Goal: Use online tool/utility

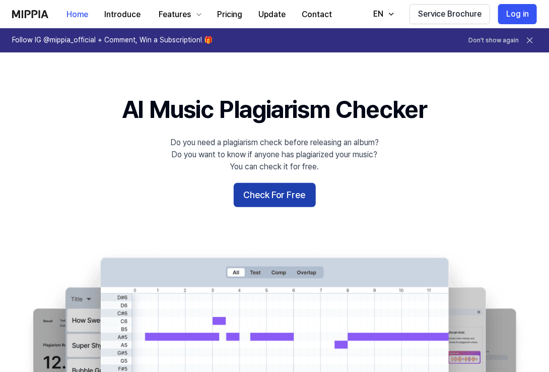
click at [253, 190] on button "Check For Free" at bounding box center [275, 195] width 82 height 24
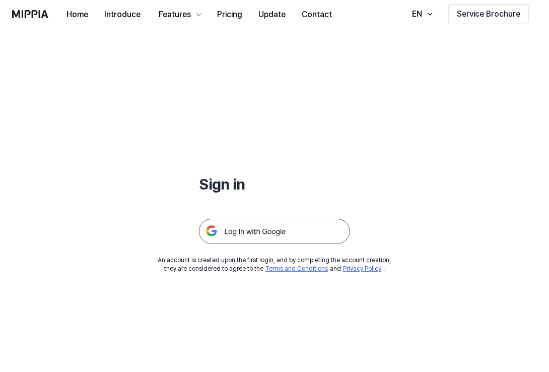
click at [249, 233] on img at bounding box center [274, 231] width 151 height 25
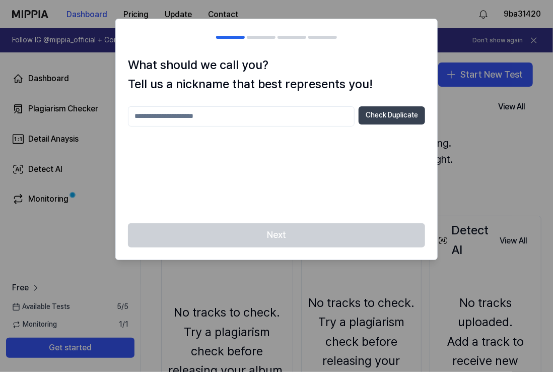
click at [376, 112] on button "Check Duplicate" at bounding box center [392, 115] width 66 height 18
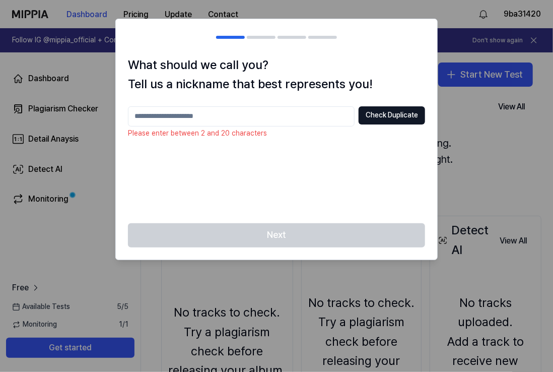
click at [249, 127] on div "Check Duplicate Please enter between 2 and 20 characters" at bounding box center [276, 158] width 297 height 105
click at [231, 112] on input "text" at bounding box center [241, 116] width 227 height 20
type input "******"
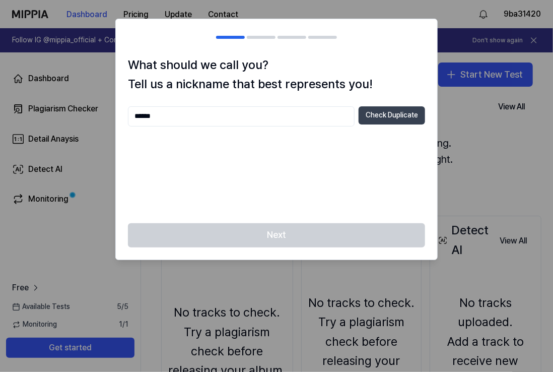
click at [365, 120] on button "Check Duplicate" at bounding box center [392, 115] width 66 height 18
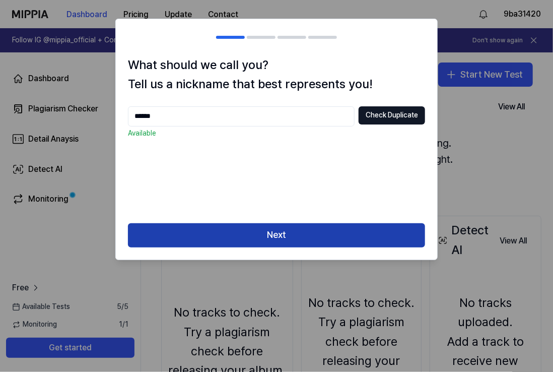
click at [276, 236] on button "Next" at bounding box center [276, 235] width 297 height 24
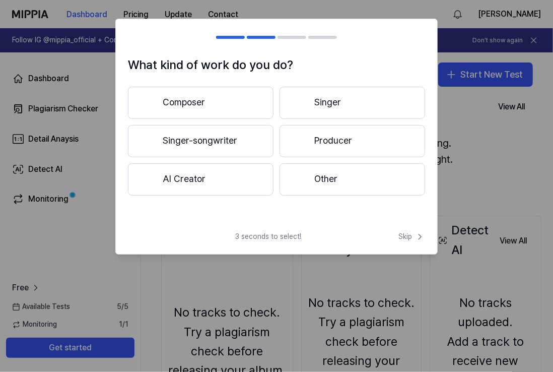
click at [207, 140] on button "Singer-songwriter" at bounding box center [201, 141] width 146 height 32
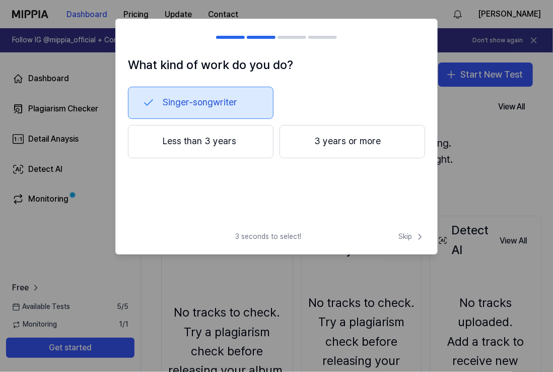
click at [331, 139] on button "3 years or more" at bounding box center [353, 141] width 146 height 33
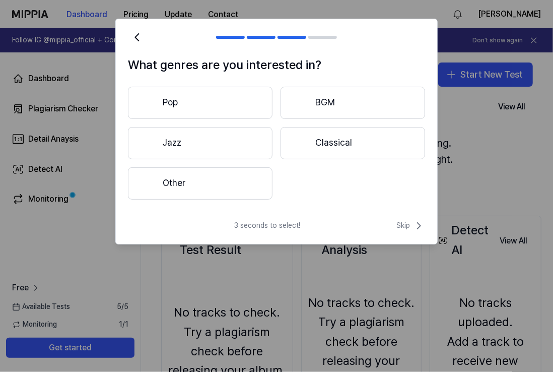
click at [180, 175] on button "Other" at bounding box center [200, 183] width 145 height 32
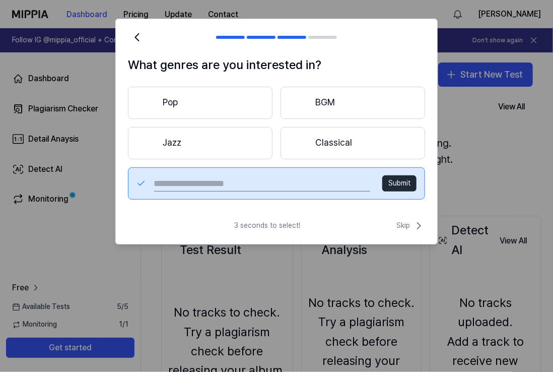
click at [287, 184] on input "text" at bounding box center [262, 183] width 216 height 16
type input "**********"
click at [399, 174] on div "**********" at bounding box center [276, 183] width 297 height 32
drag, startPoint x: 399, startPoint y: 174, endPoint x: 388, endPoint y: 184, distance: 15.7
click at [388, 184] on button "Submit" at bounding box center [399, 183] width 34 height 16
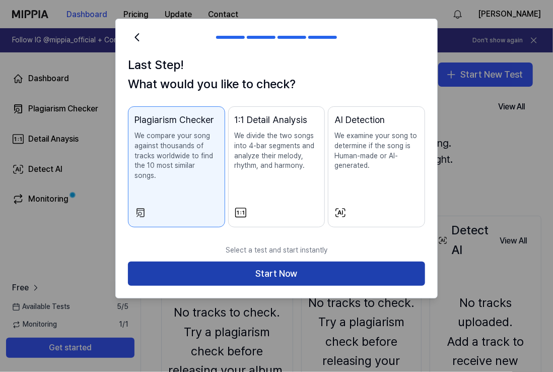
click at [286, 266] on button "Start Now" at bounding box center [276, 273] width 297 height 24
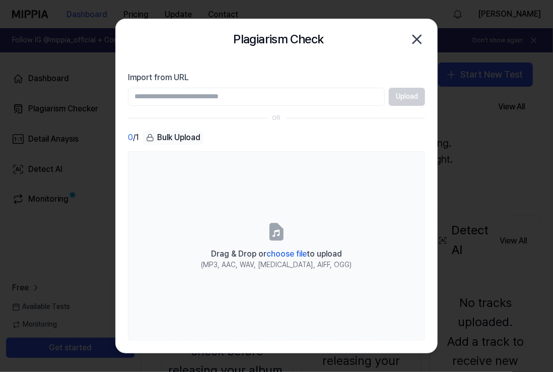
click at [260, 95] on input "Import from URL" at bounding box center [256, 97] width 257 height 18
type input "**********"
click at [415, 97] on button "Upload" at bounding box center [407, 97] width 36 height 18
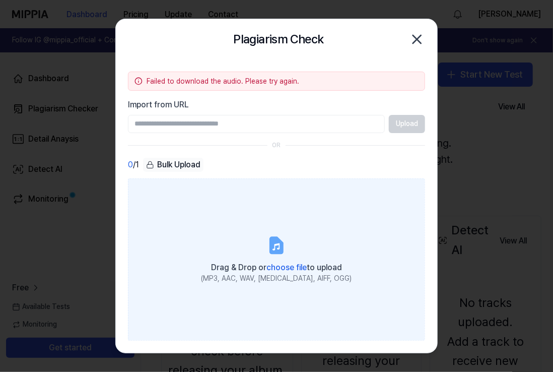
click at [267, 239] on icon at bounding box center [276, 245] width 20 height 20
click at [0, 0] on input "Drag & Drop or choose file to upload (MP3, AAC, WAV, FLAC, AIFF, OGG)" at bounding box center [0, 0] width 0 height 0
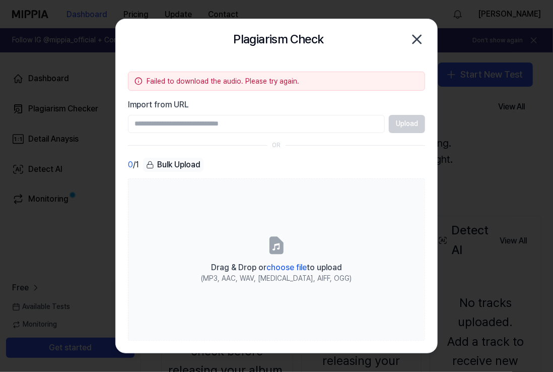
click at [418, 37] on icon "button" at bounding box center [417, 39] width 8 height 8
